Goal: Transaction & Acquisition: Download file/media

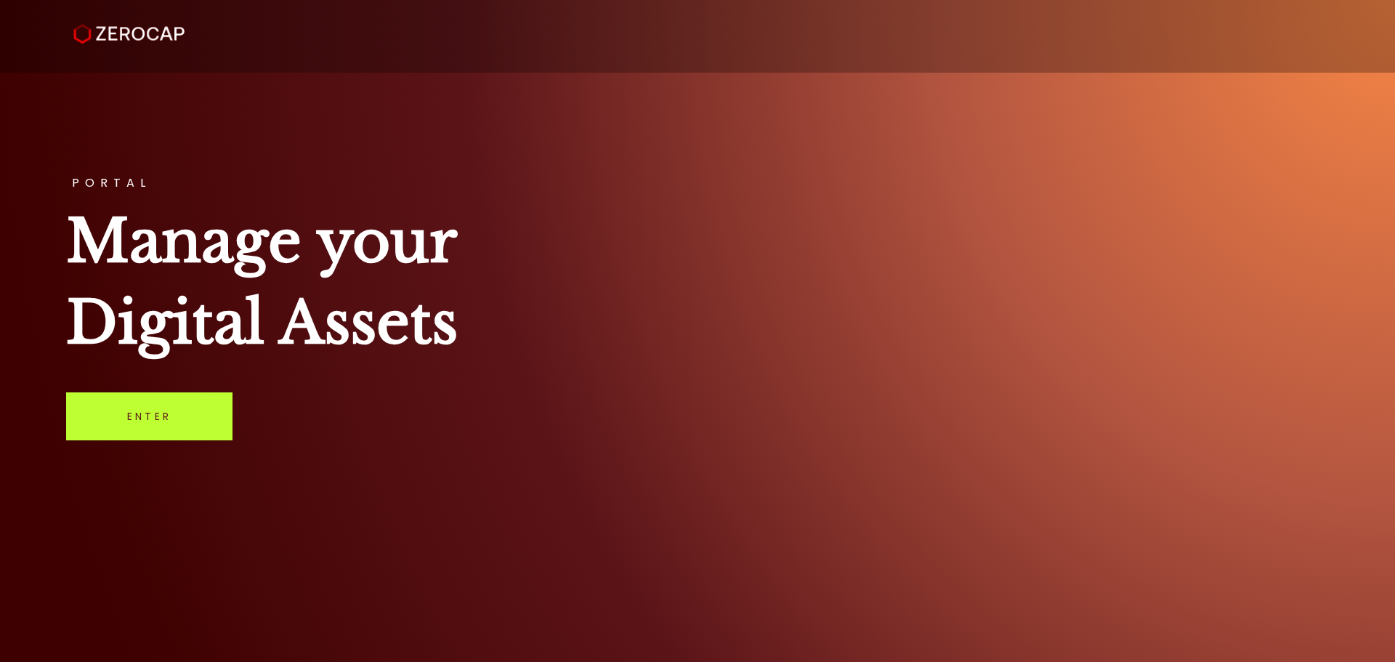
click at [118, 427] on link "Enter" at bounding box center [149, 416] width 166 height 48
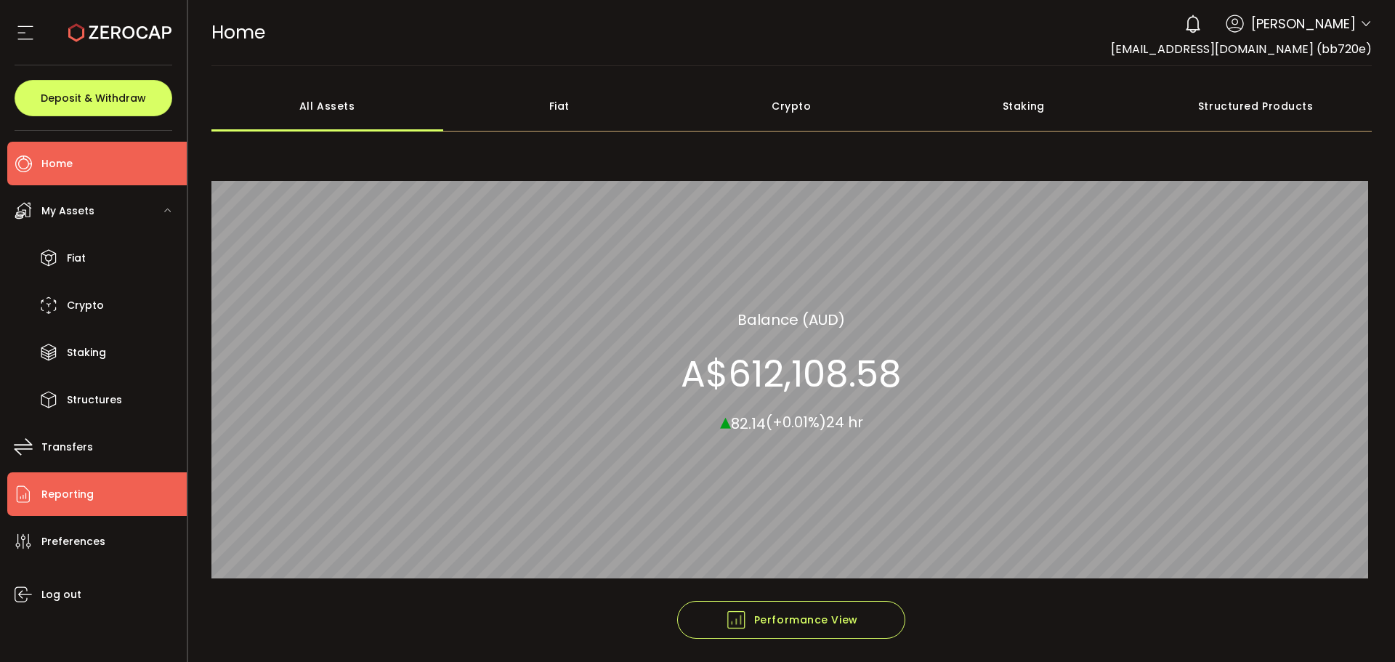
click at [73, 498] on span "Reporting" at bounding box center [67, 494] width 52 height 21
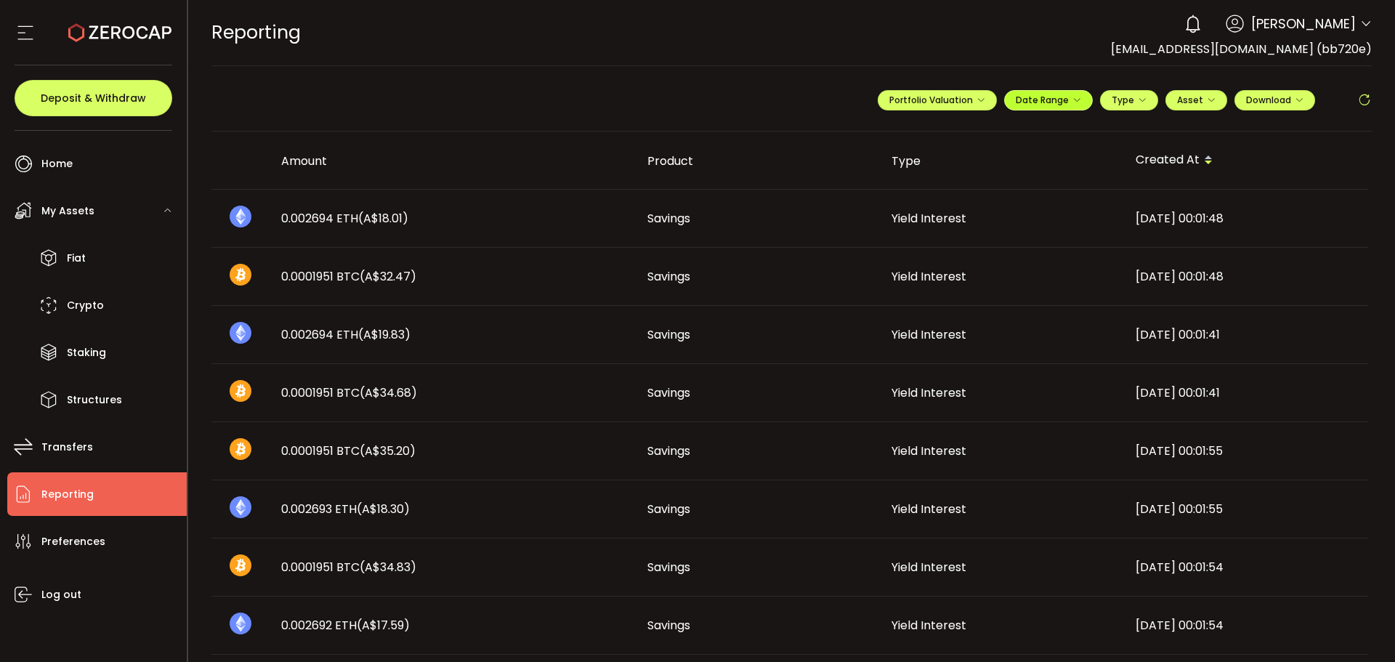
click at [1075, 97] on icon "button" at bounding box center [1076, 100] width 9 height 9
click at [947, 127] on icon at bounding box center [953, 130] width 18 height 15
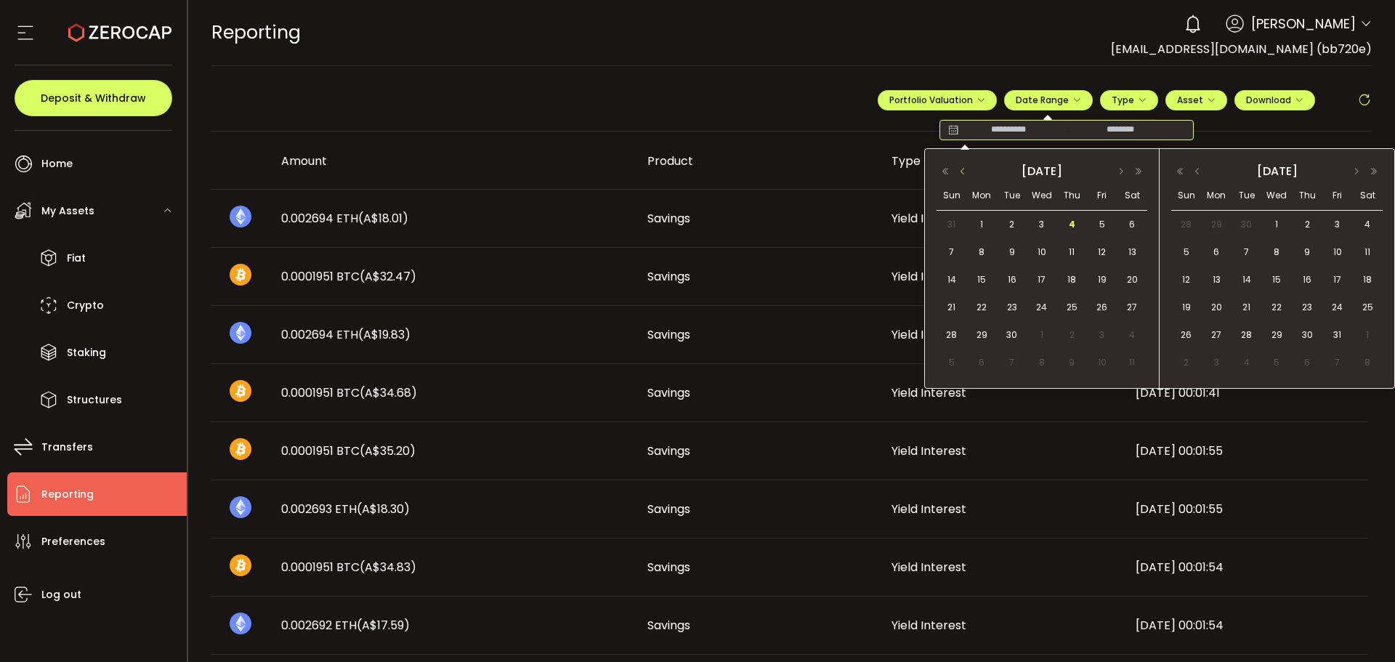
click at [960, 169] on button "button" at bounding box center [962, 171] width 17 height 10
click at [1103, 221] on span "1" at bounding box center [1101, 224] width 17 height 17
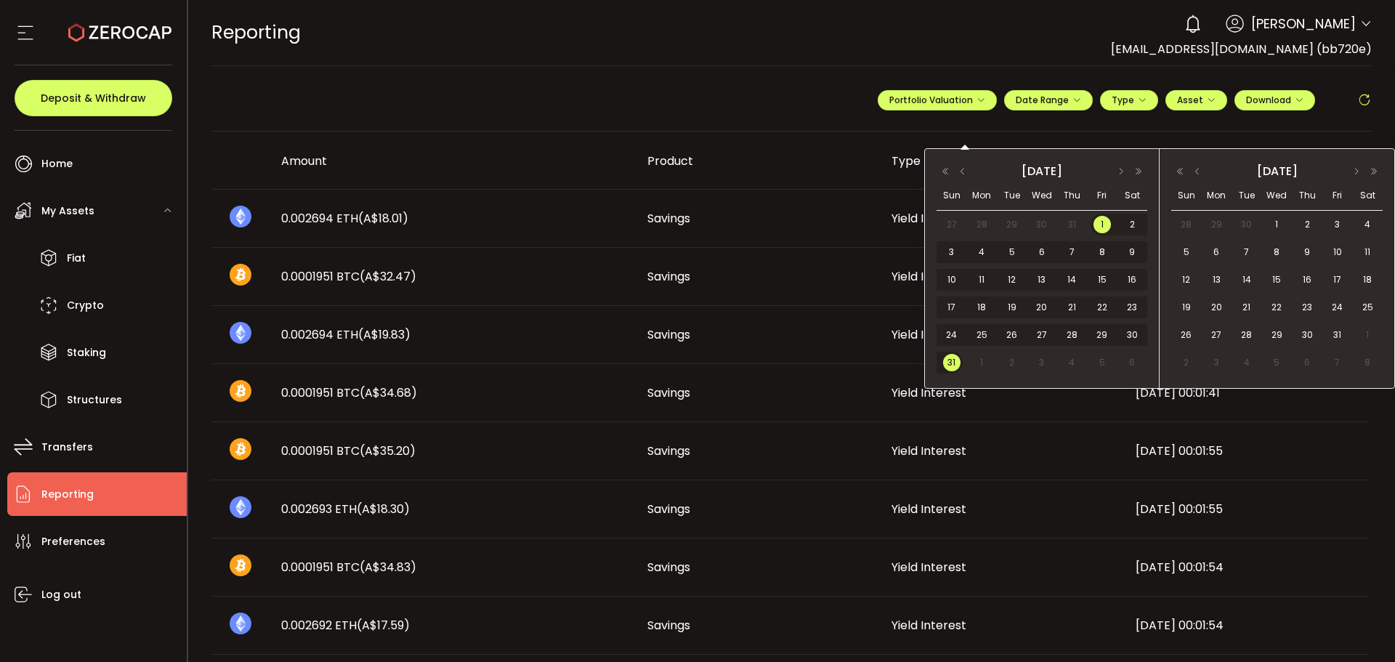
click at [954, 361] on span "31" at bounding box center [951, 362] width 17 height 17
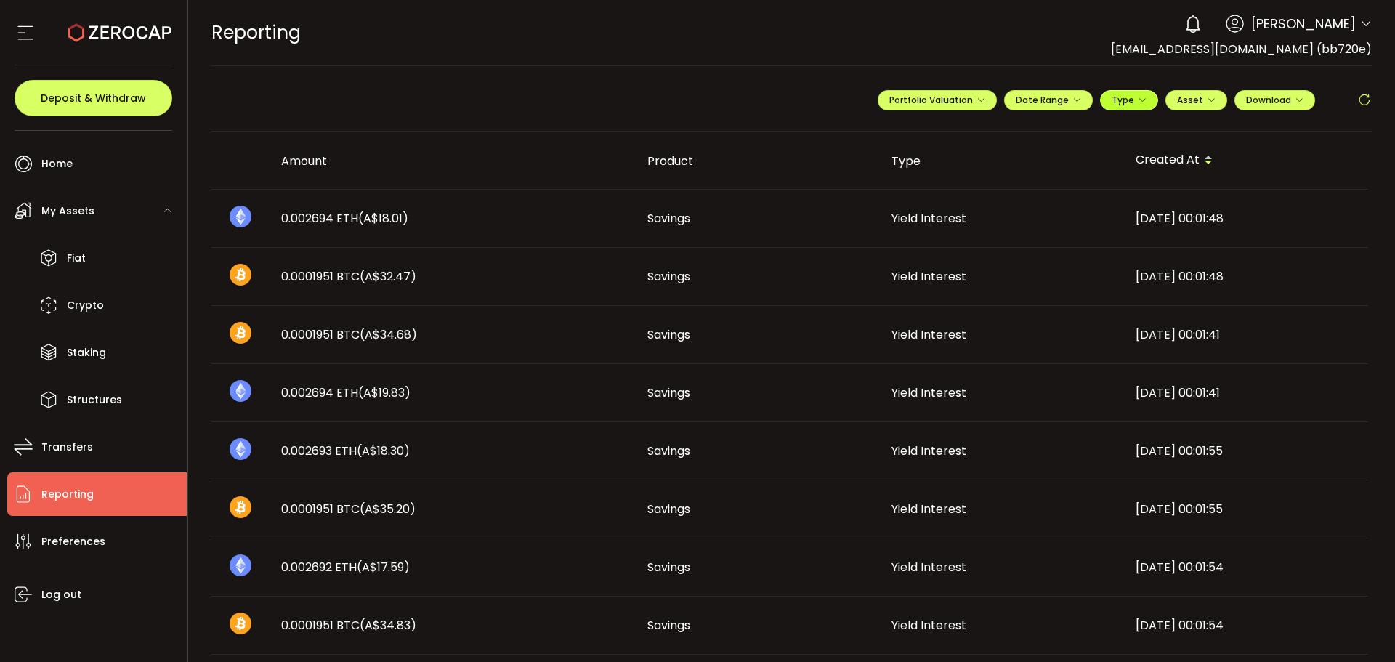
click at [1138, 96] on icon "button" at bounding box center [1142, 100] width 9 height 9
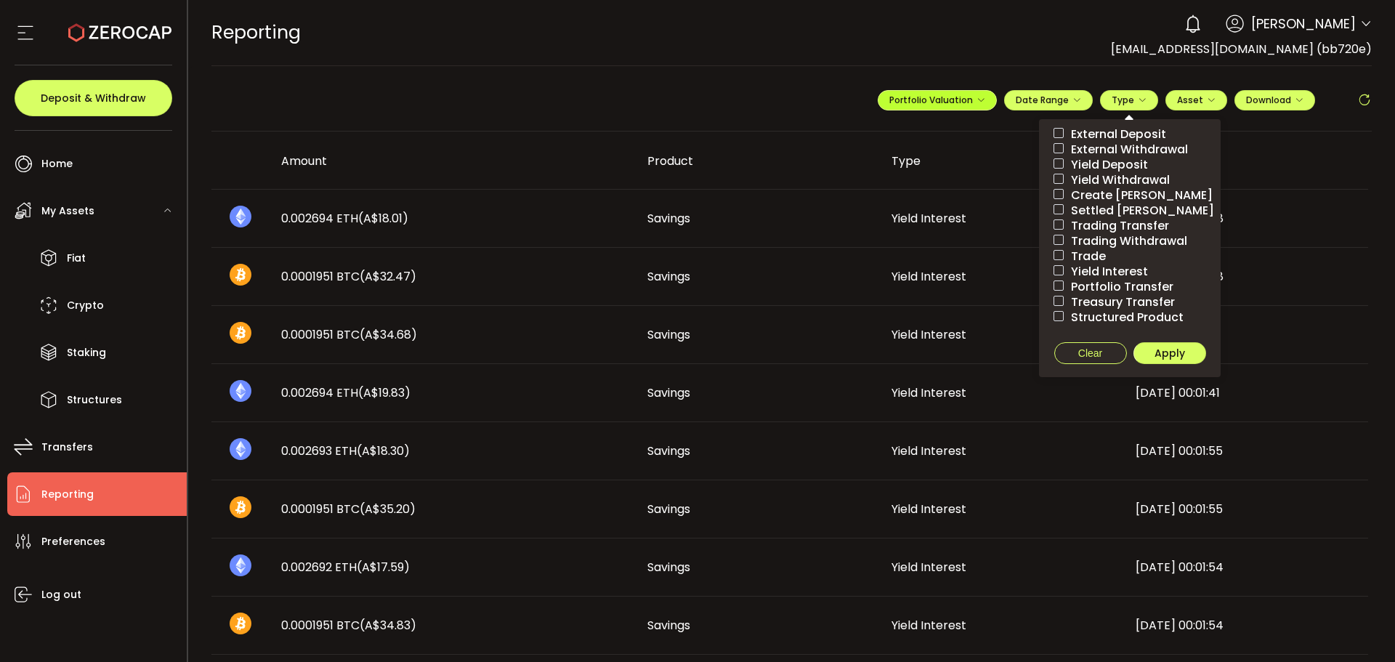
click at [929, 102] on span "Portfolio Valuation" at bounding box center [937, 100] width 96 height 12
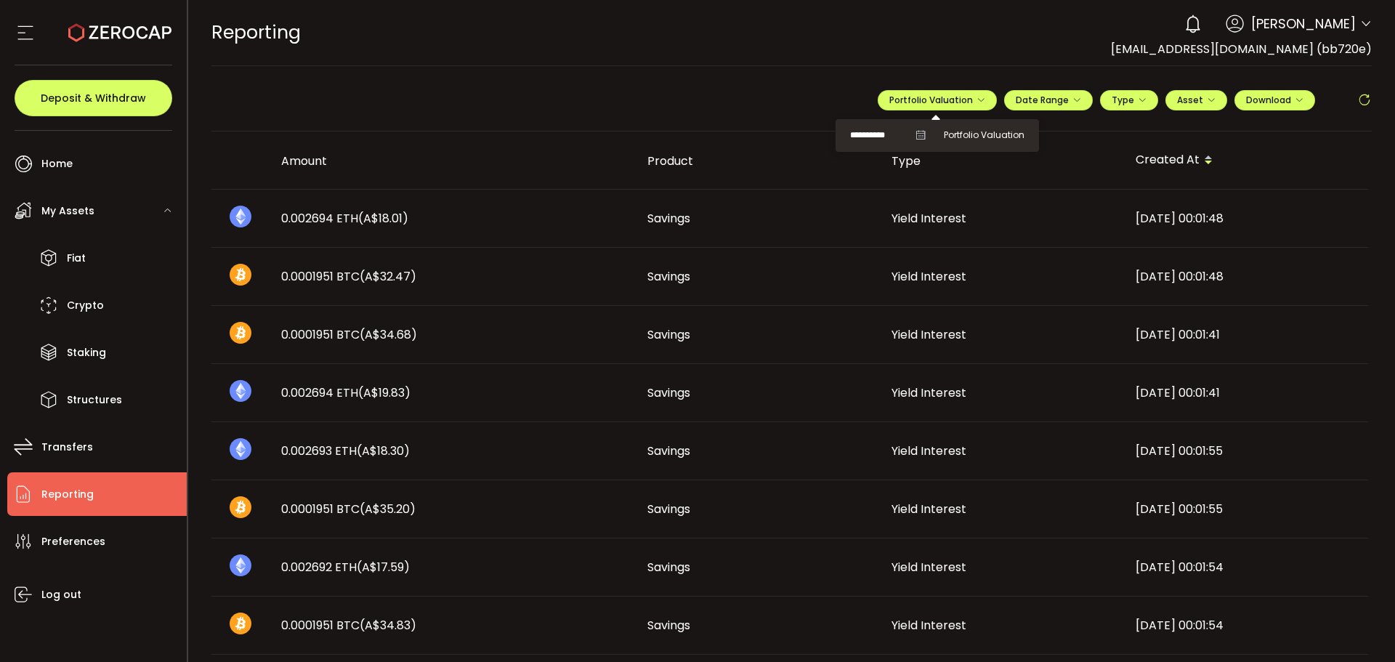
click at [70, 203] on span "My Assets" at bounding box center [67, 211] width 53 height 21
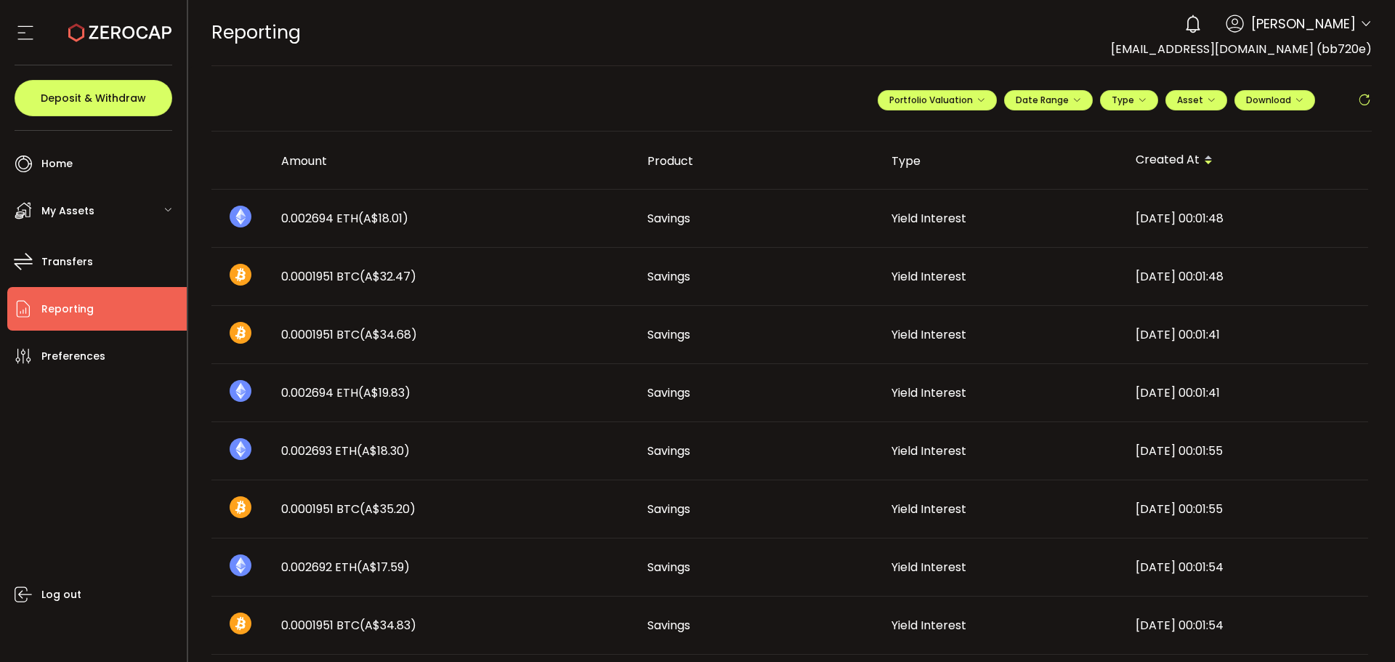
click at [165, 206] on icon at bounding box center [167, 210] width 9 height 9
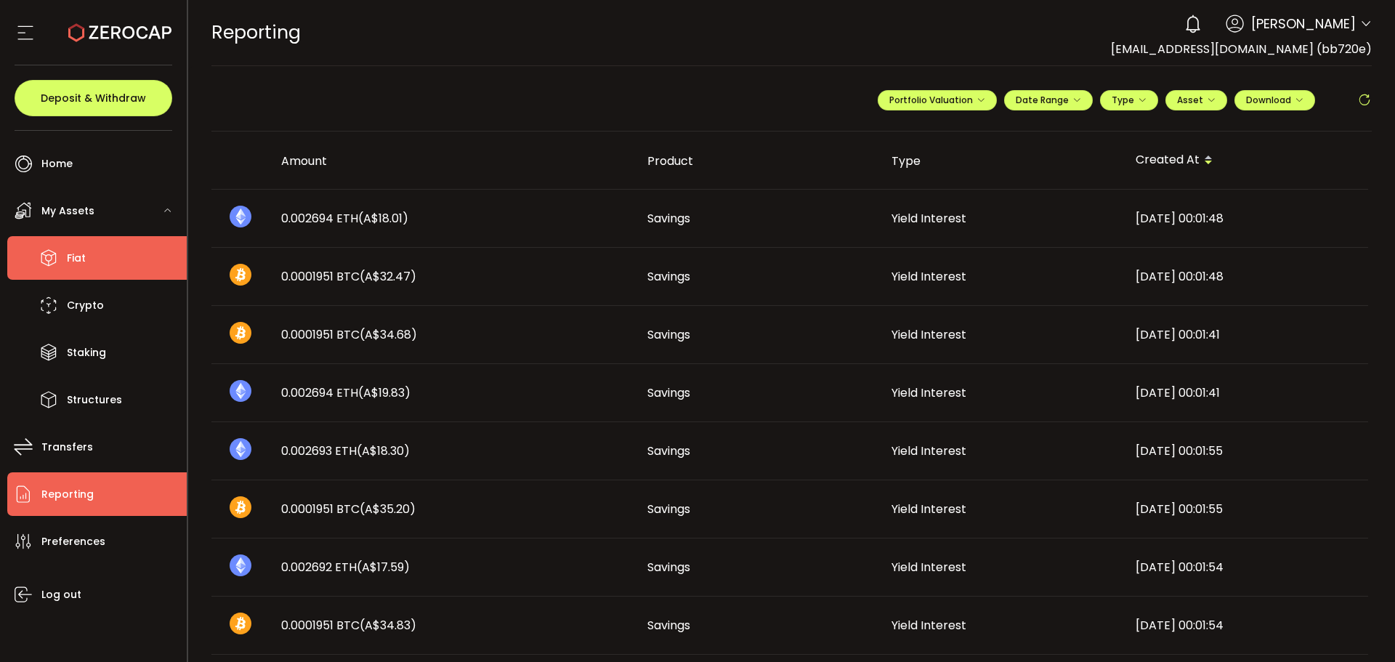
click at [73, 260] on span "Fiat" at bounding box center [76, 258] width 19 height 21
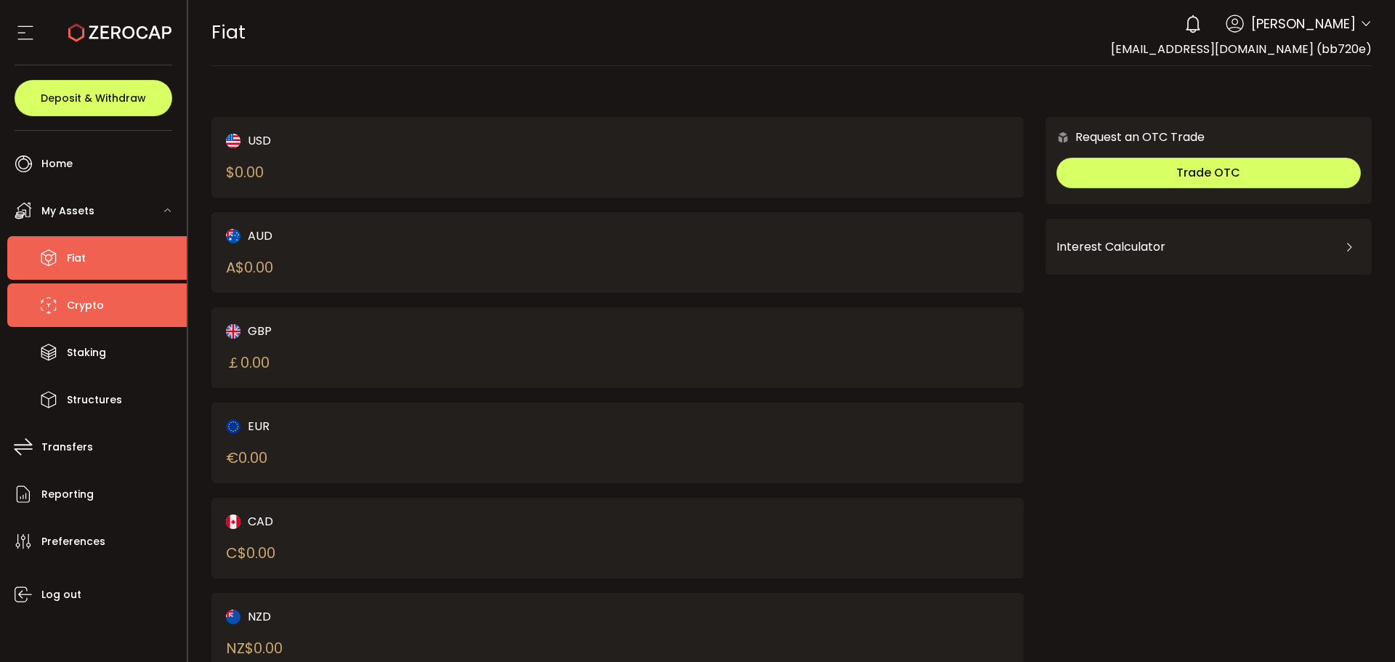
click at [85, 302] on span "Crypto" at bounding box center [85, 305] width 37 height 21
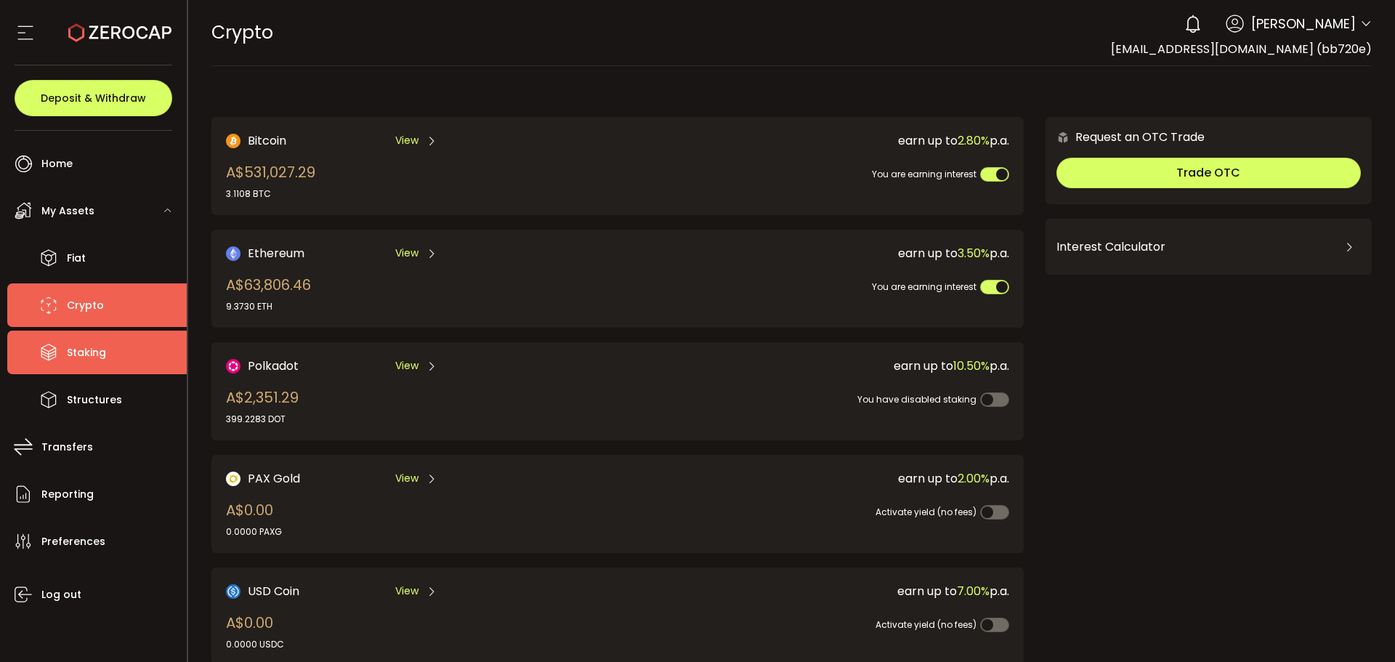
click at [78, 351] on span "Staking" at bounding box center [86, 352] width 39 height 21
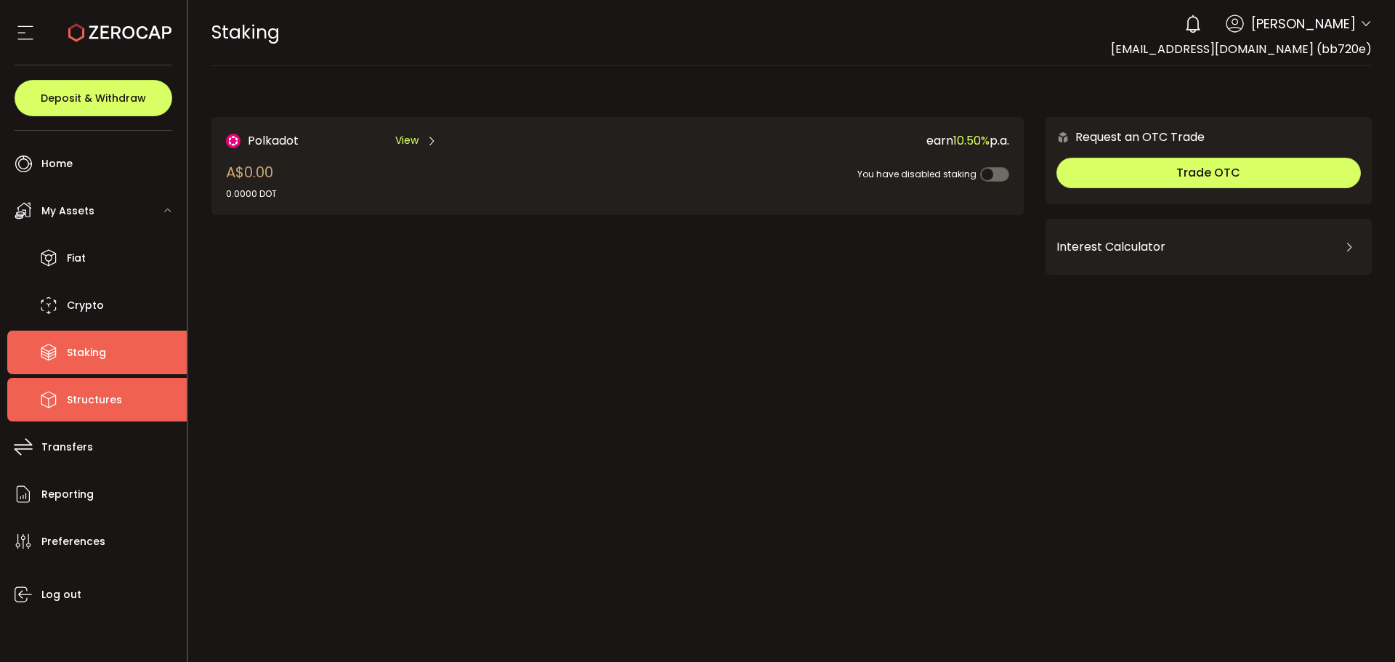
click at [80, 394] on span "Structures" at bounding box center [94, 399] width 55 height 21
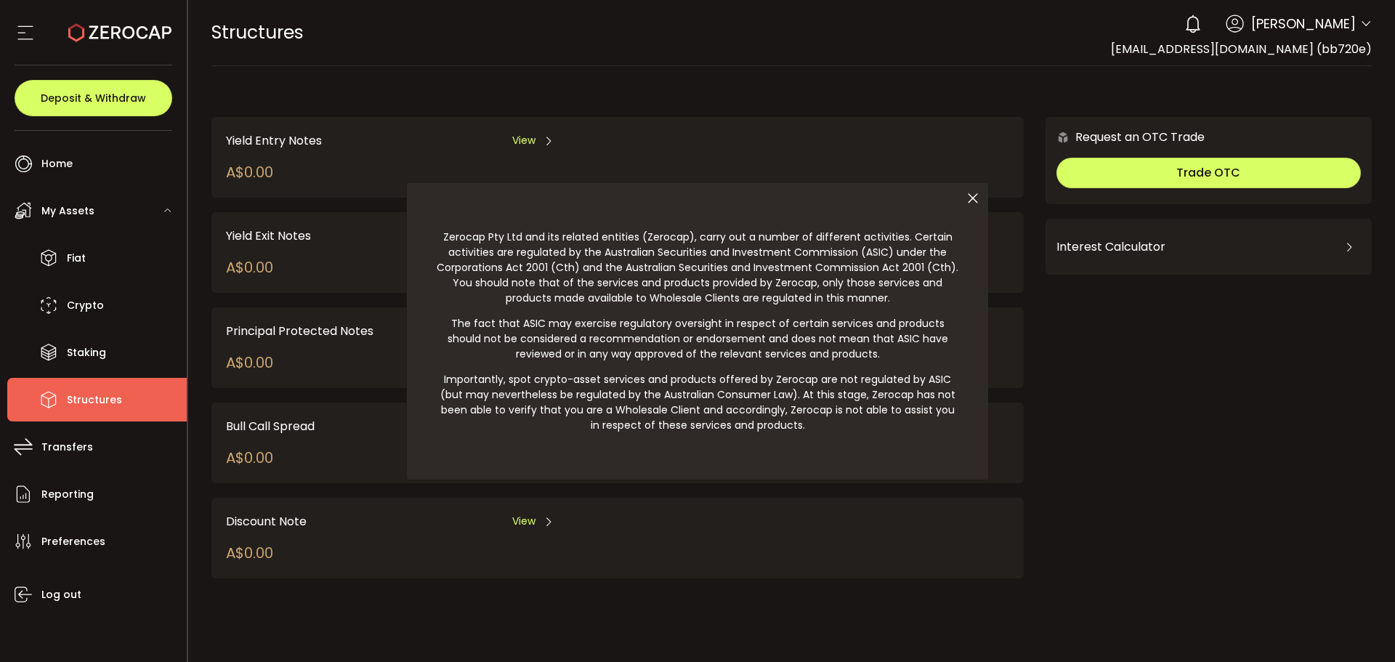
click at [975, 199] on icon at bounding box center [973, 198] width 31 height 31
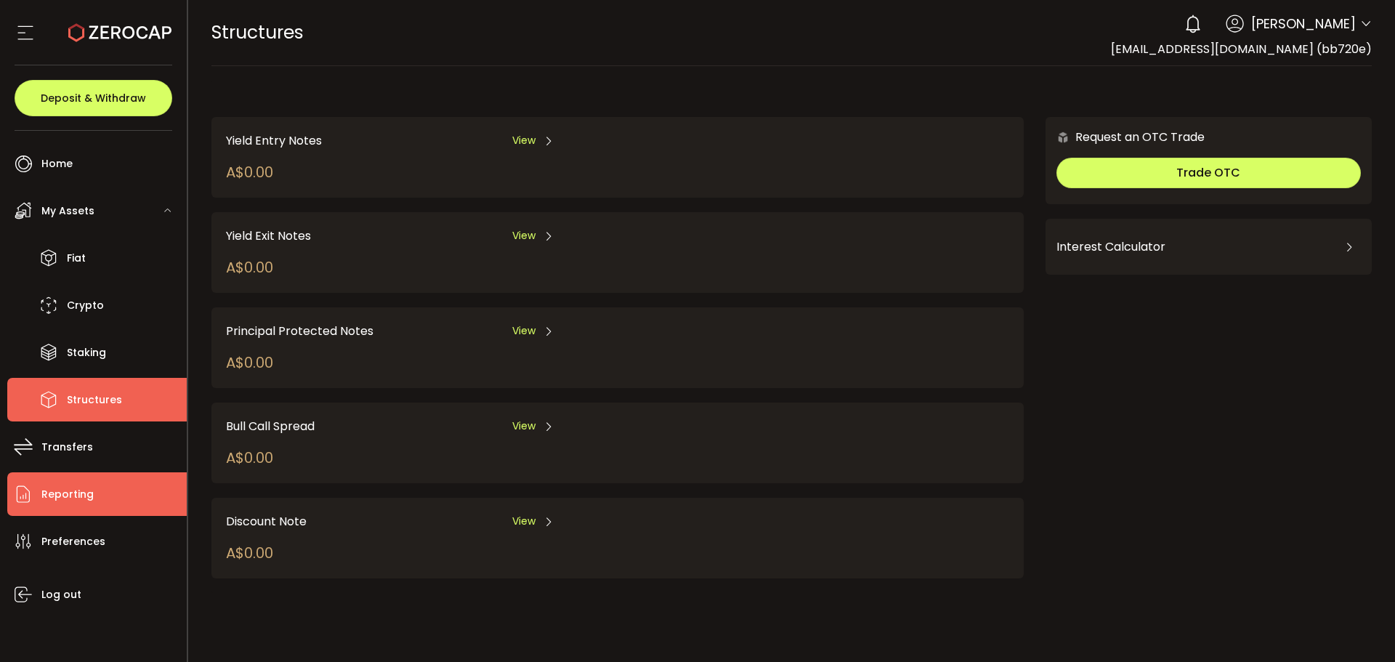
click at [76, 495] on span "Reporting" at bounding box center [67, 494] width 52 height 21
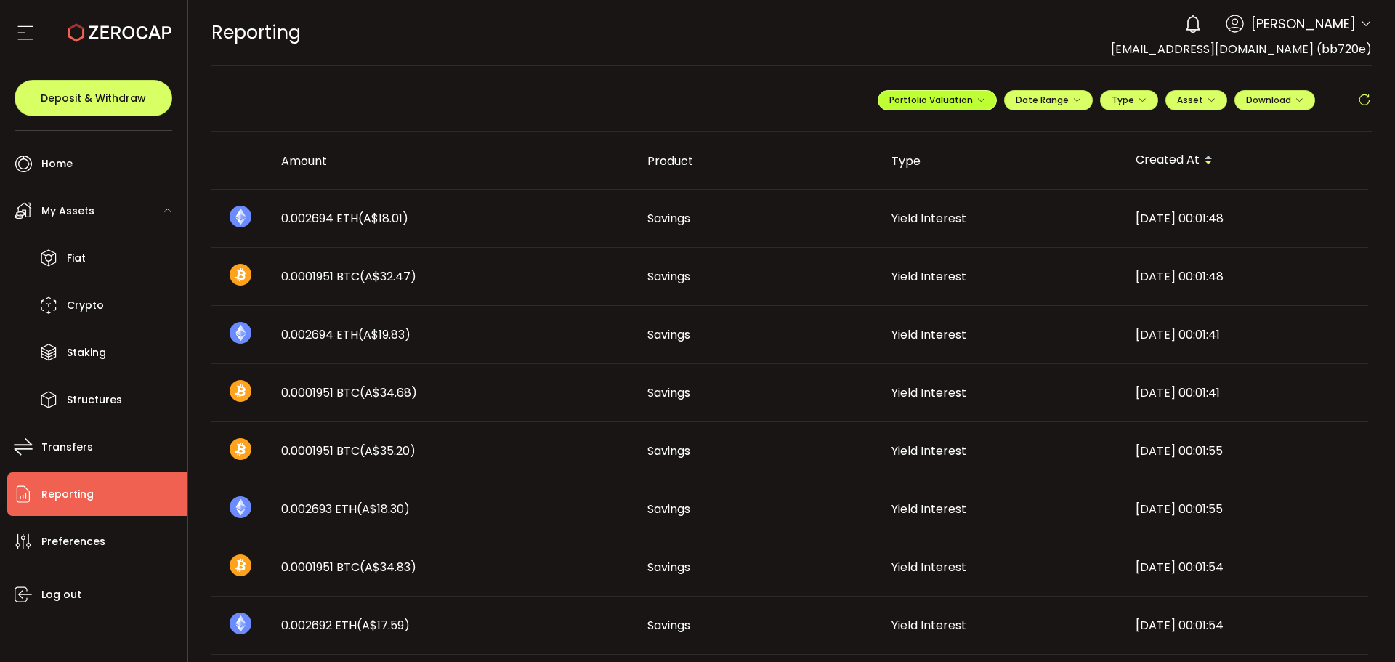
click at [974, 94] on span "Portfolio Valuation" at bounding box center [937, 100] width 96 height 12
click at [958, 132] on span "Portfolio Valuation" at bounding box center [984, 135] width 81 height 13
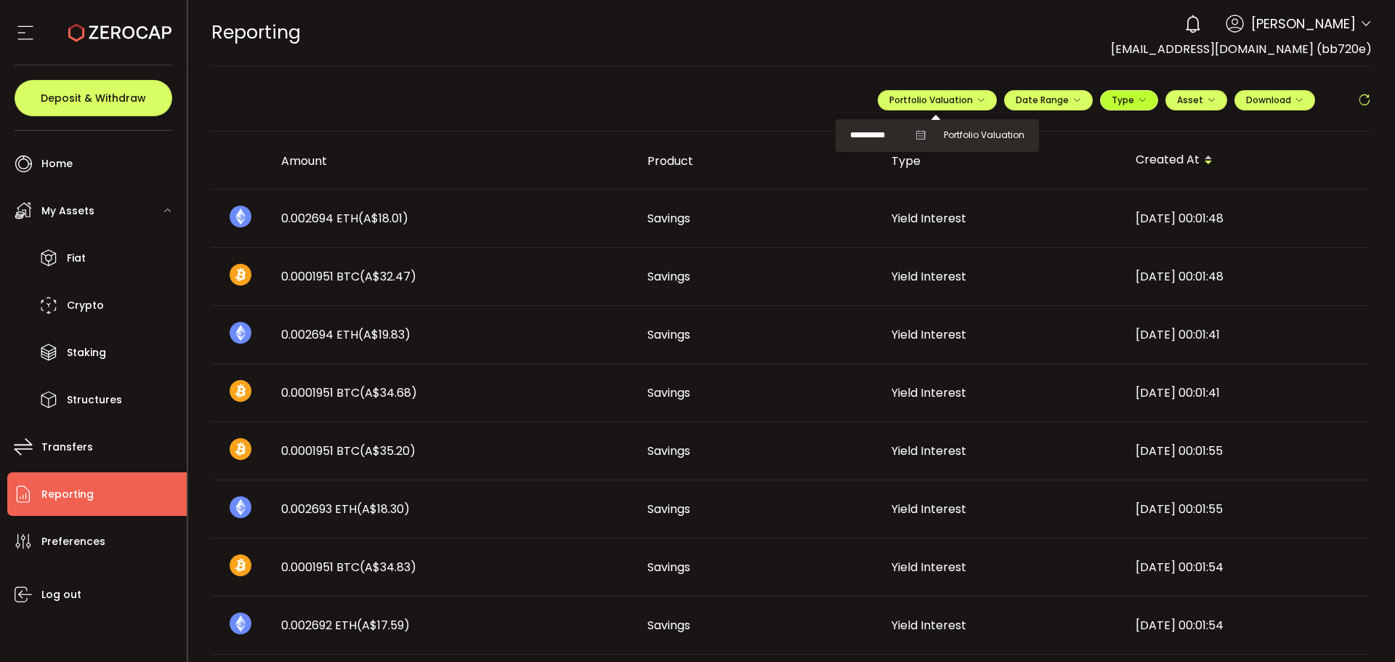
click at [1138, 100] on icon "button" at bounding box center [1142, 100] width 9 height 9
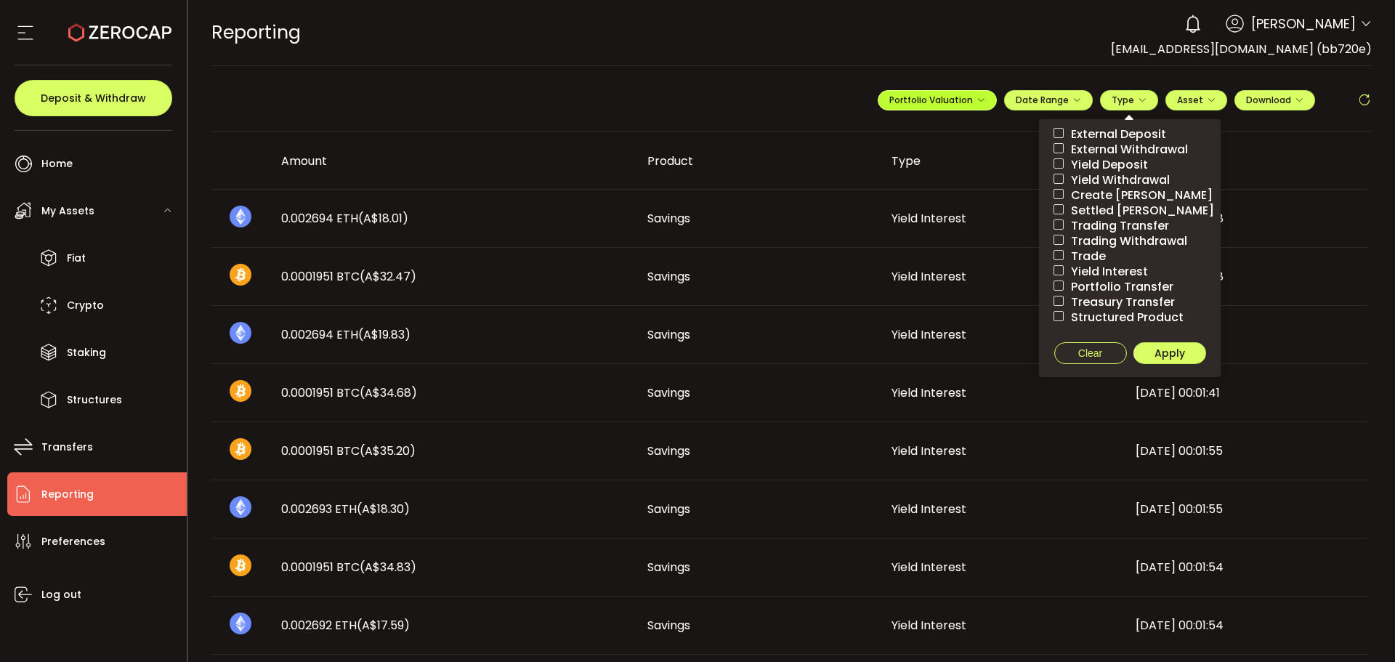
click at [962, 95] on span "Portfolio Valuation" at bounding box center [937, 100] width 96 height 12
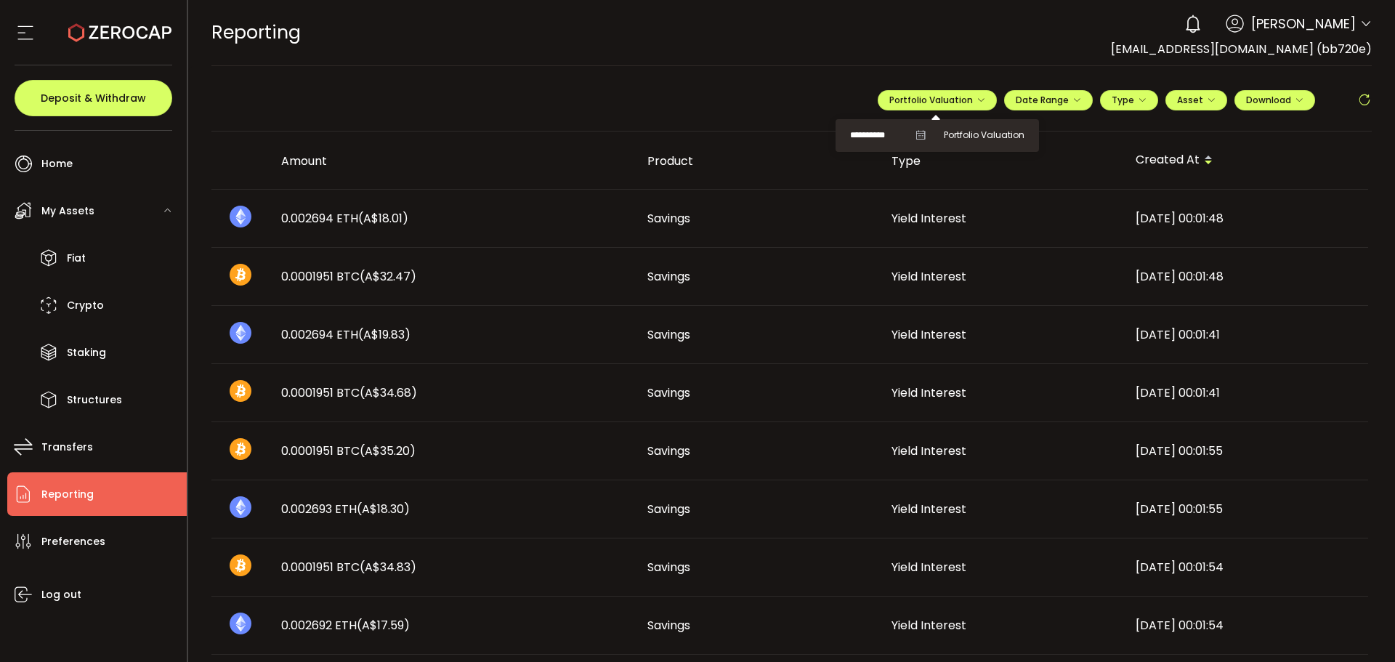
click at [916, 137] on icon at bounding box center [920, 135] width 10 height 10
click at [970, 130] on span "Portfolio Valuation" at bounding box center [984, 135] width 81 height 13
click at [1032, 100] on span "Date Range" at bounding box center [1048, 100] width 65 height 12
click at [1109, 128] on input at bounding box center [1120, 130] width 93 height 15
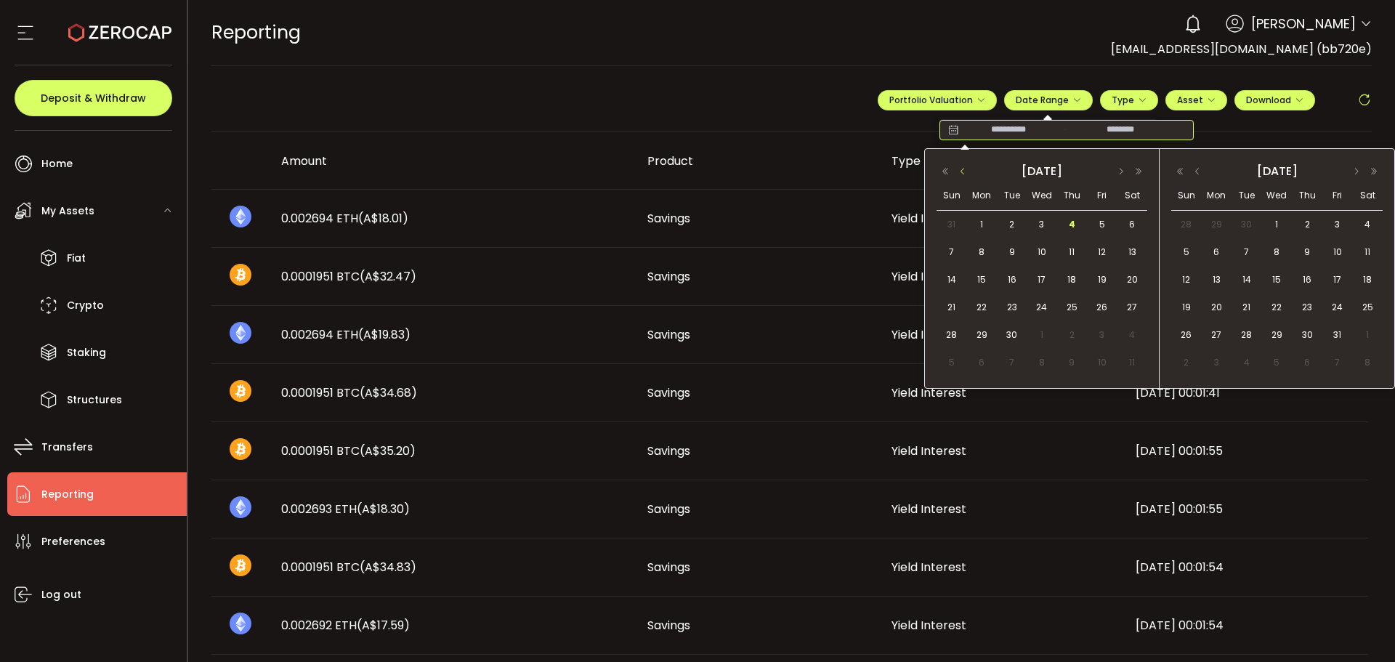
click at [961, 167] on button "button" at bounding box center [962, 171] width 17 height 10
click at [948, 361] on span "31" at bounding box center [951, 362] width 17 height 17
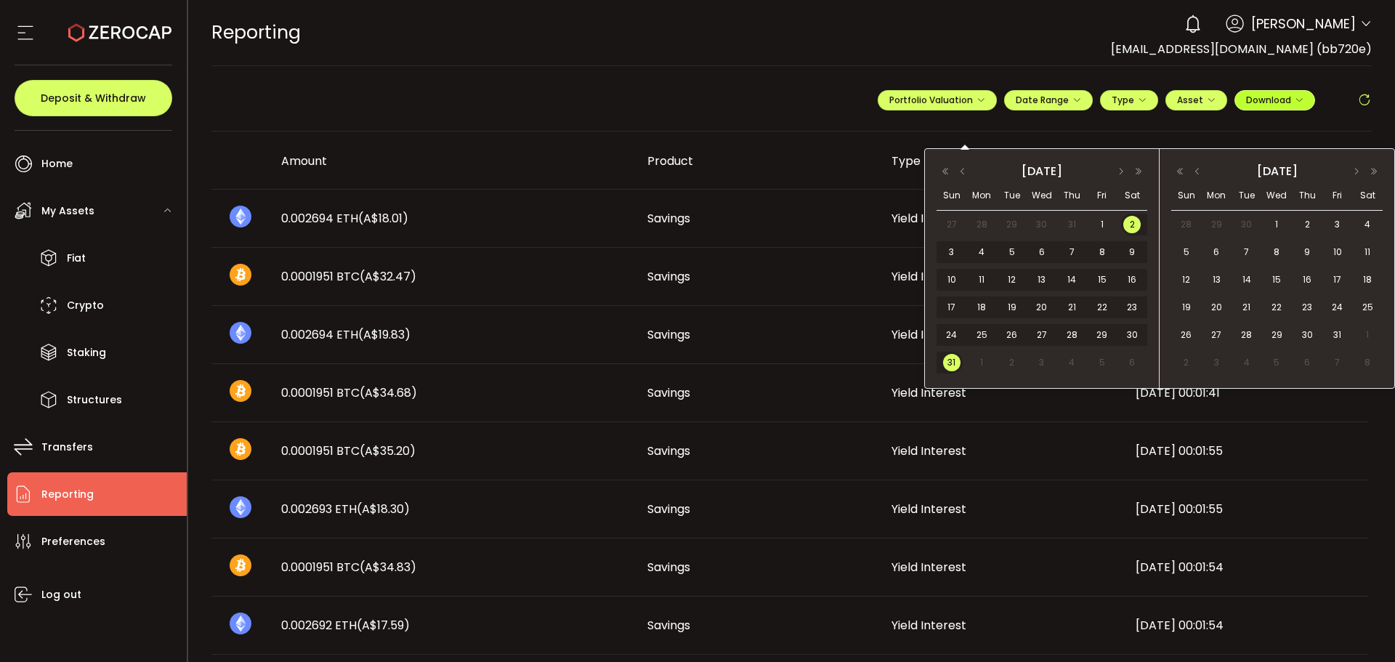
click at [1259, 99] on span "Download" at bounding box center [1274, 100] width 57 height 12
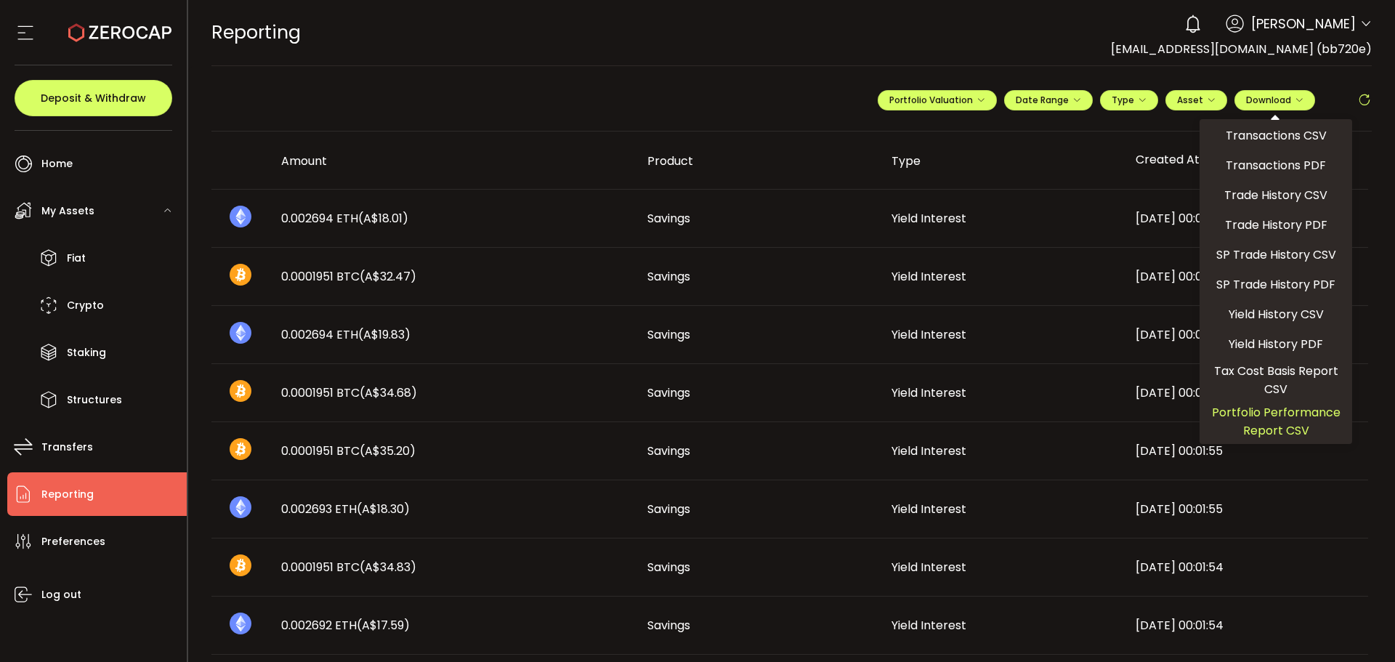
click at [1297, 417] on span "Portfolio Performance Report CSV" at bounding box center [1275, 421] width 141 height 36
click at [969, 97] on span "Portfolio Valuation" at bounding box center [937, 100] width 96 height 12
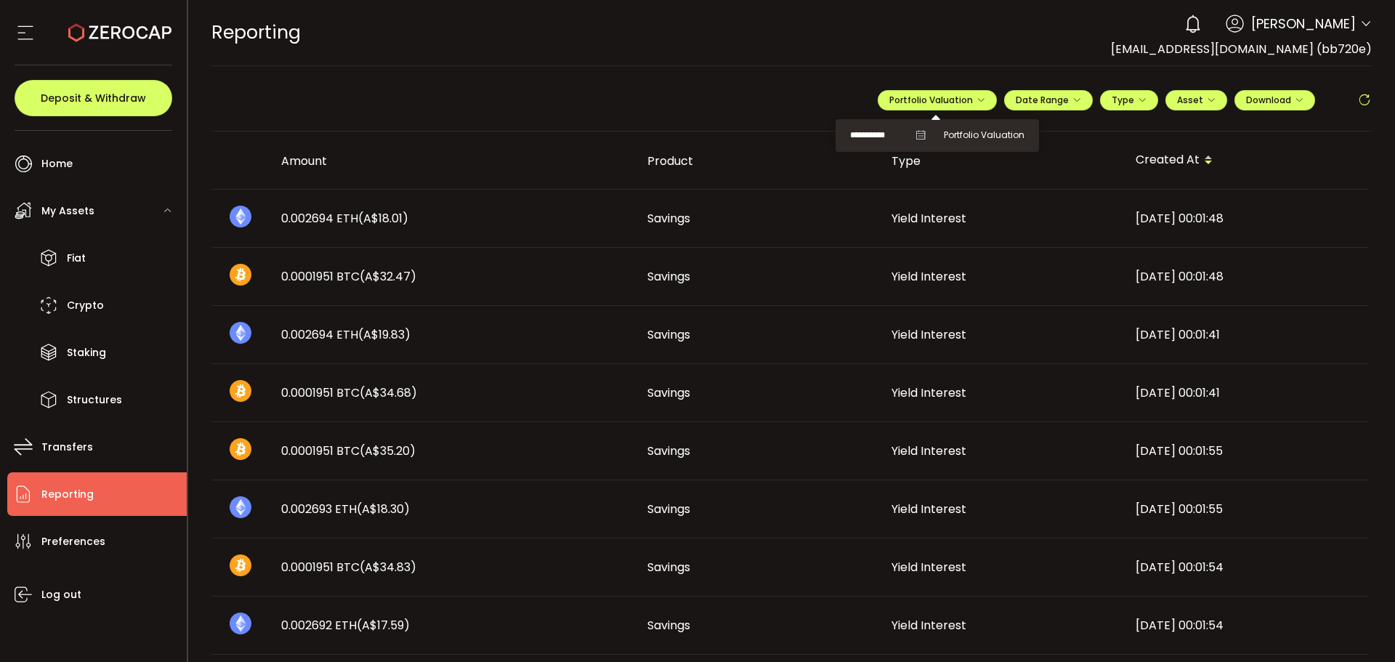
click at [918, 134] on icon at bounding box center [920, 135] width 10 height 10
click at [915, 134] on icon at bounding box center [920, 135] width 10 height 10
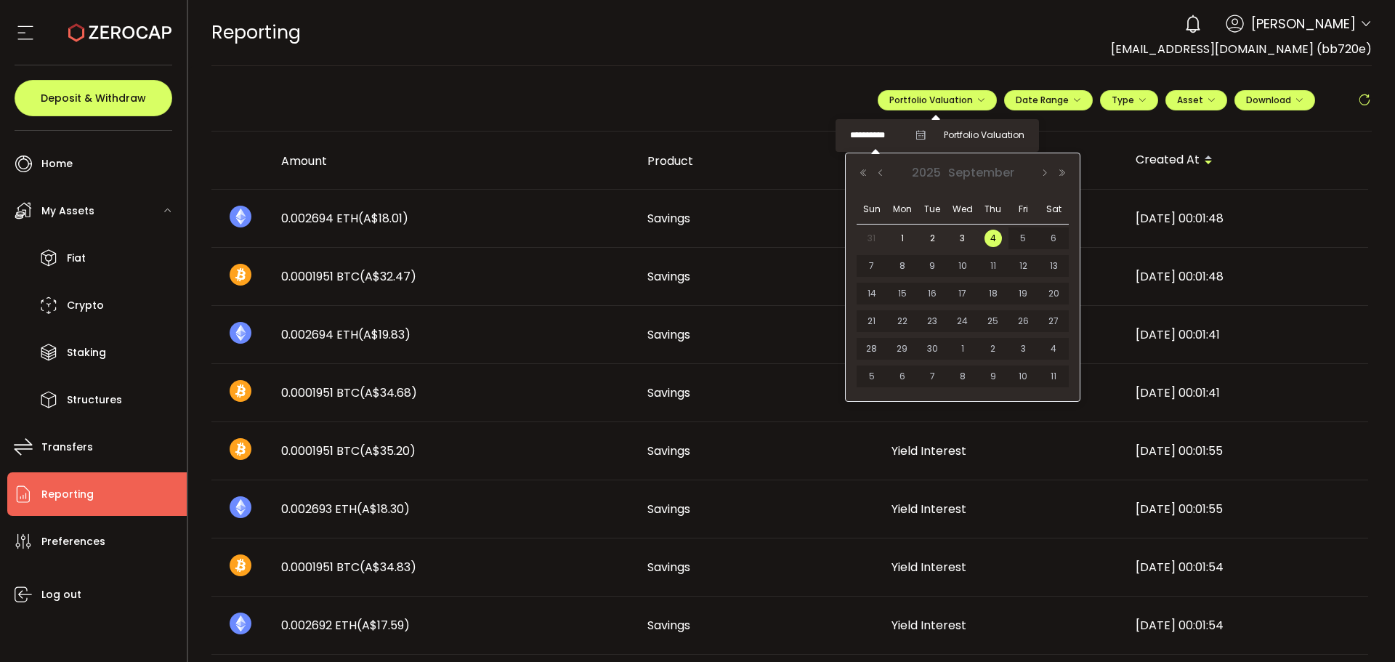
click at [876, 135] on input "**********" at bounding box center [879, 135] width 58 height 18
click at [878, 173] on button "Previous Month" at bounding box center [880, 173] width 17 height 10
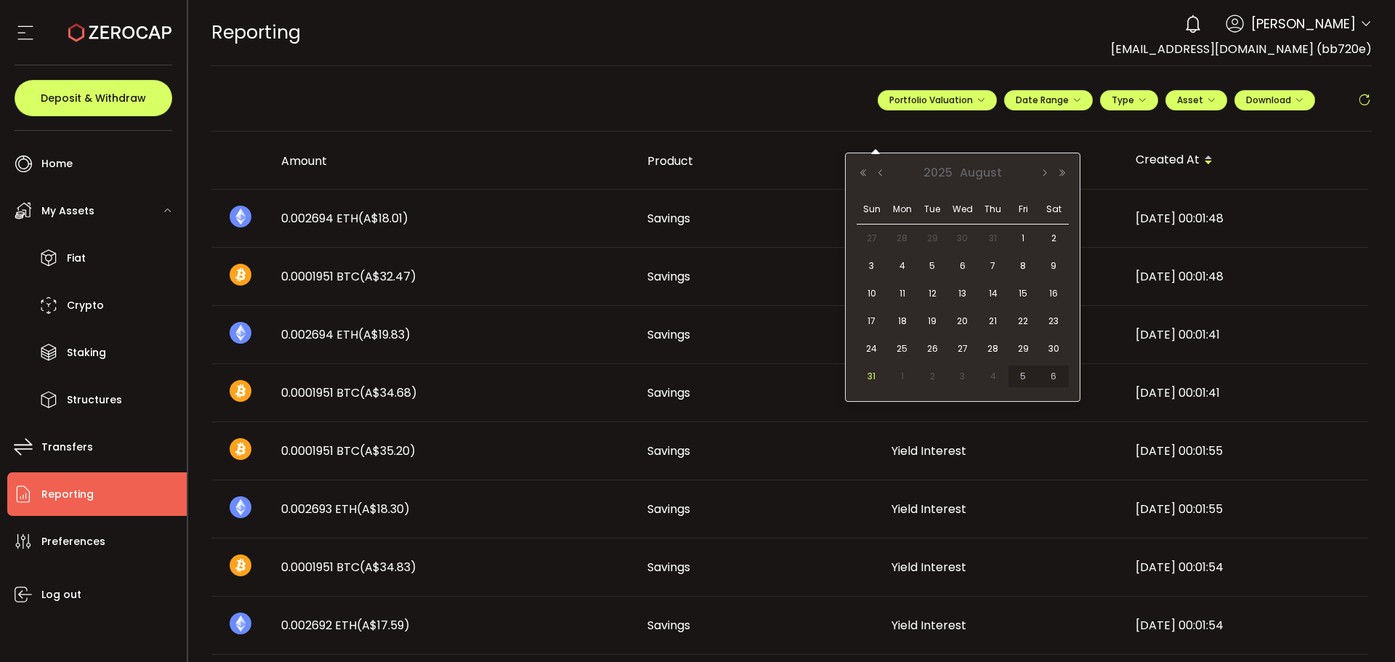
click at [869, 378] on span "31" at bounding box center [871, 376] width 17 height 17
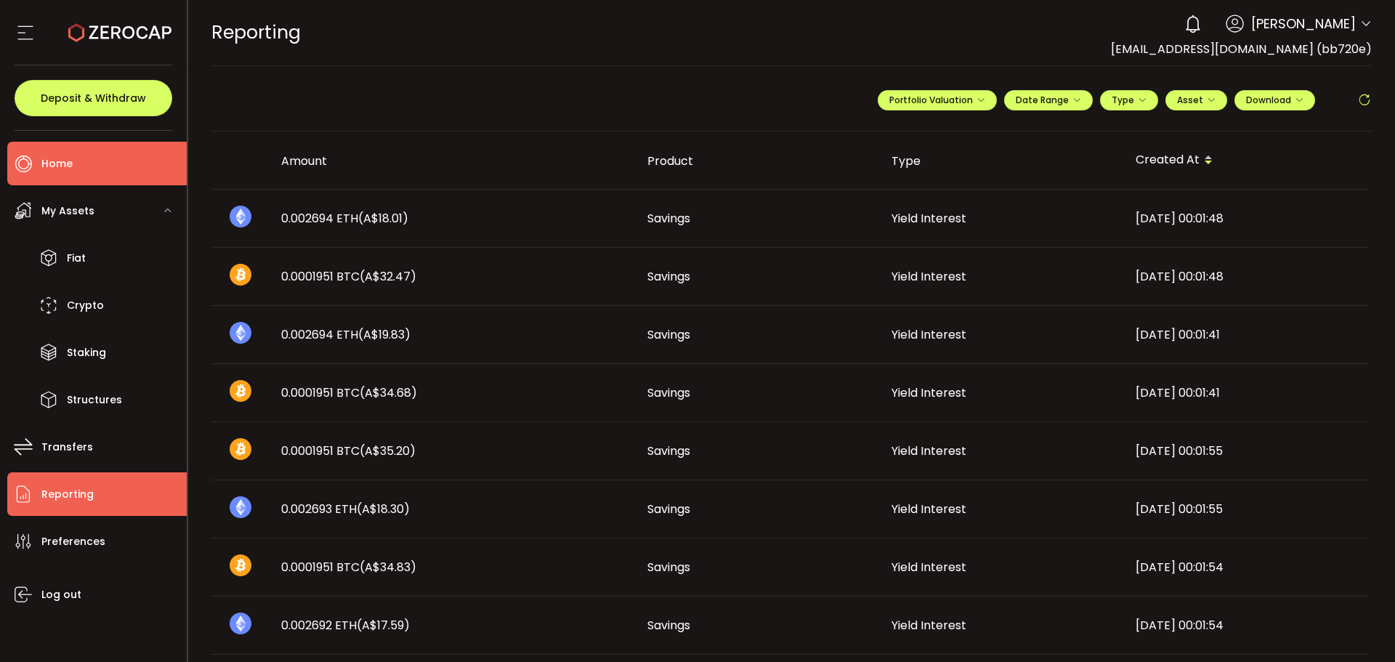
click at [50, 165] on span "Home" at bounding box center [56, 163] width 31 height 21
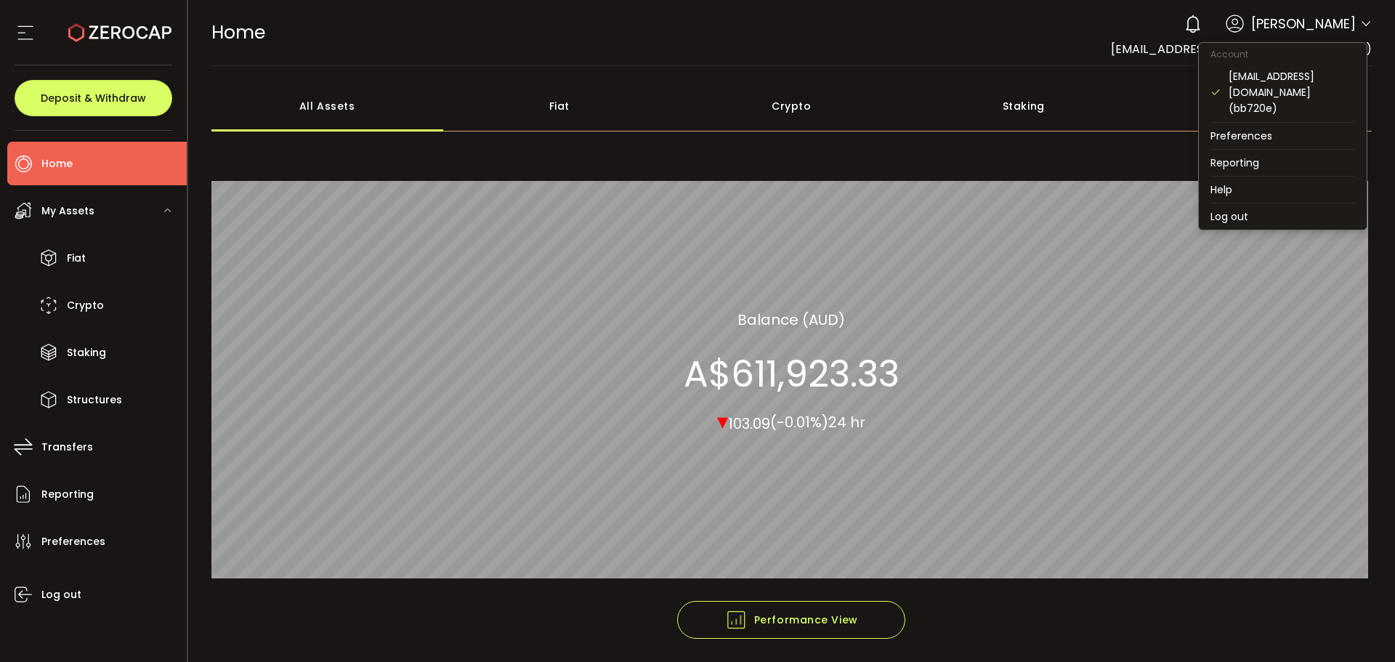
click at [1360, 23] on icon at bounding box center [1366, 24] width 12 height 12
click at [1226, 203] on li "Log out" at bounding box center [1283, 216] width 168 height 26
